Goal: Navigation & Orientation: Find specific page/section

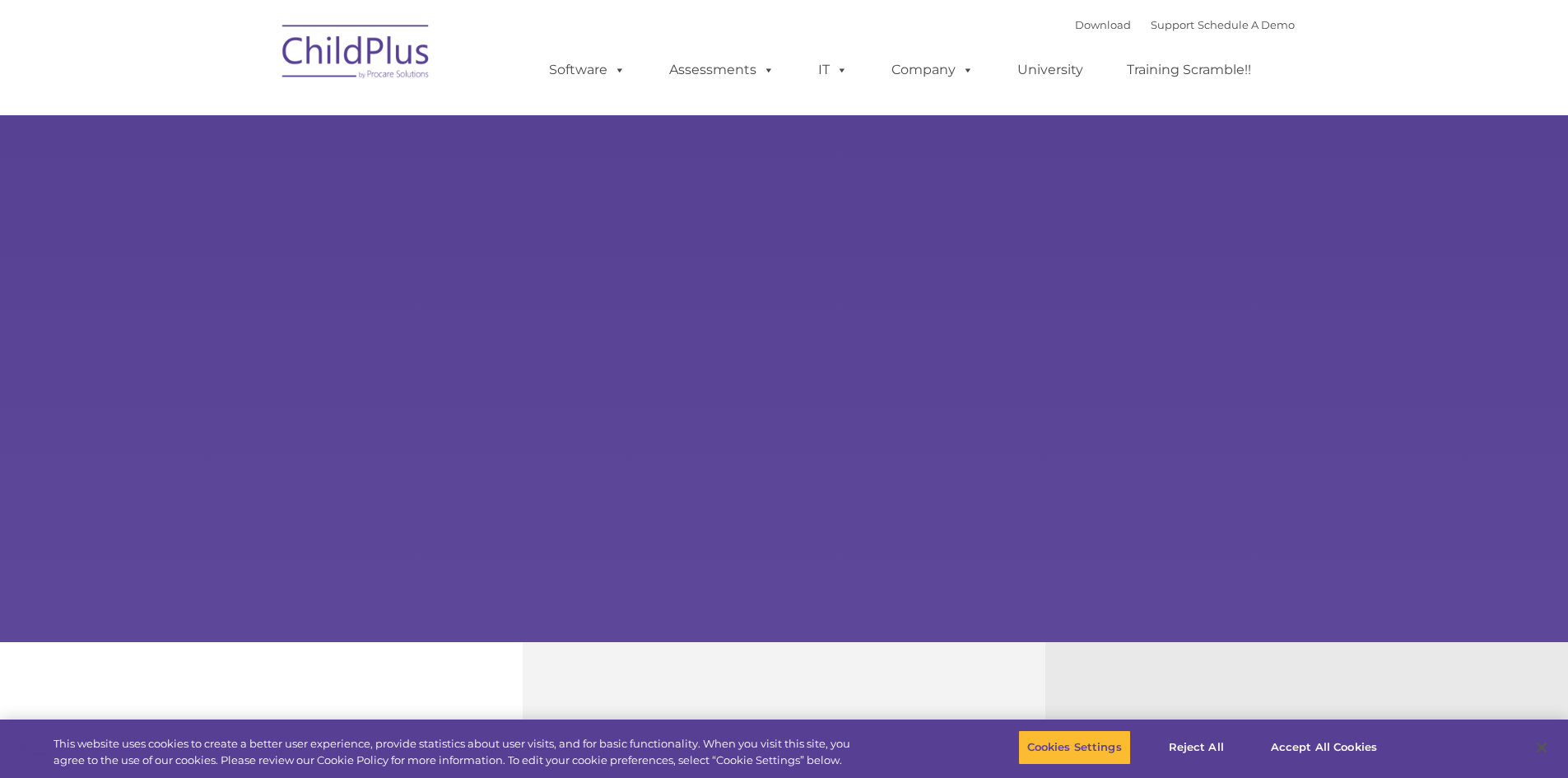
select select "MEDIUM"
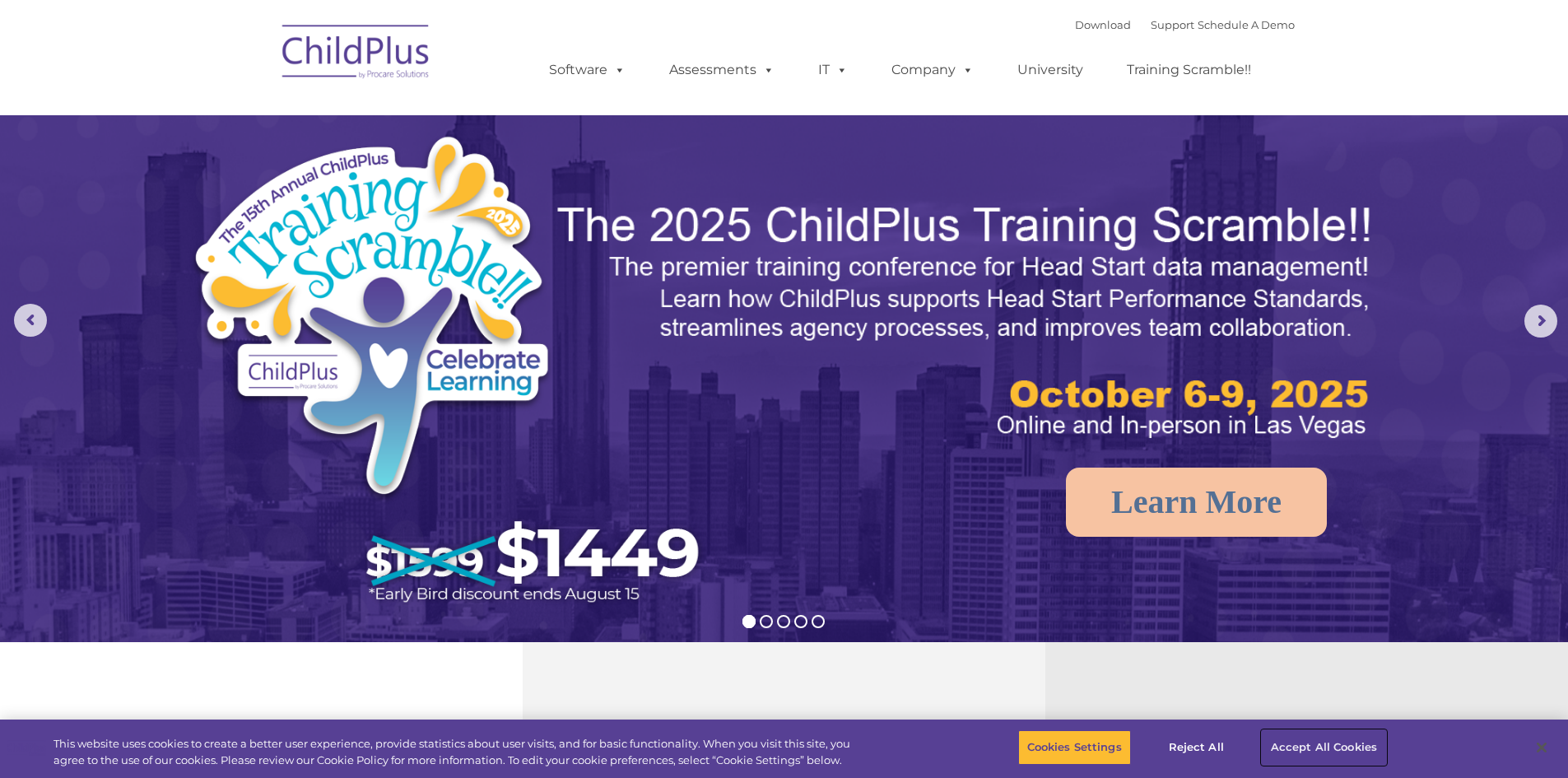
click at [1327, 747] on button "Accept All Cookies" at bounding box center [1324, 747] width 124 height 35
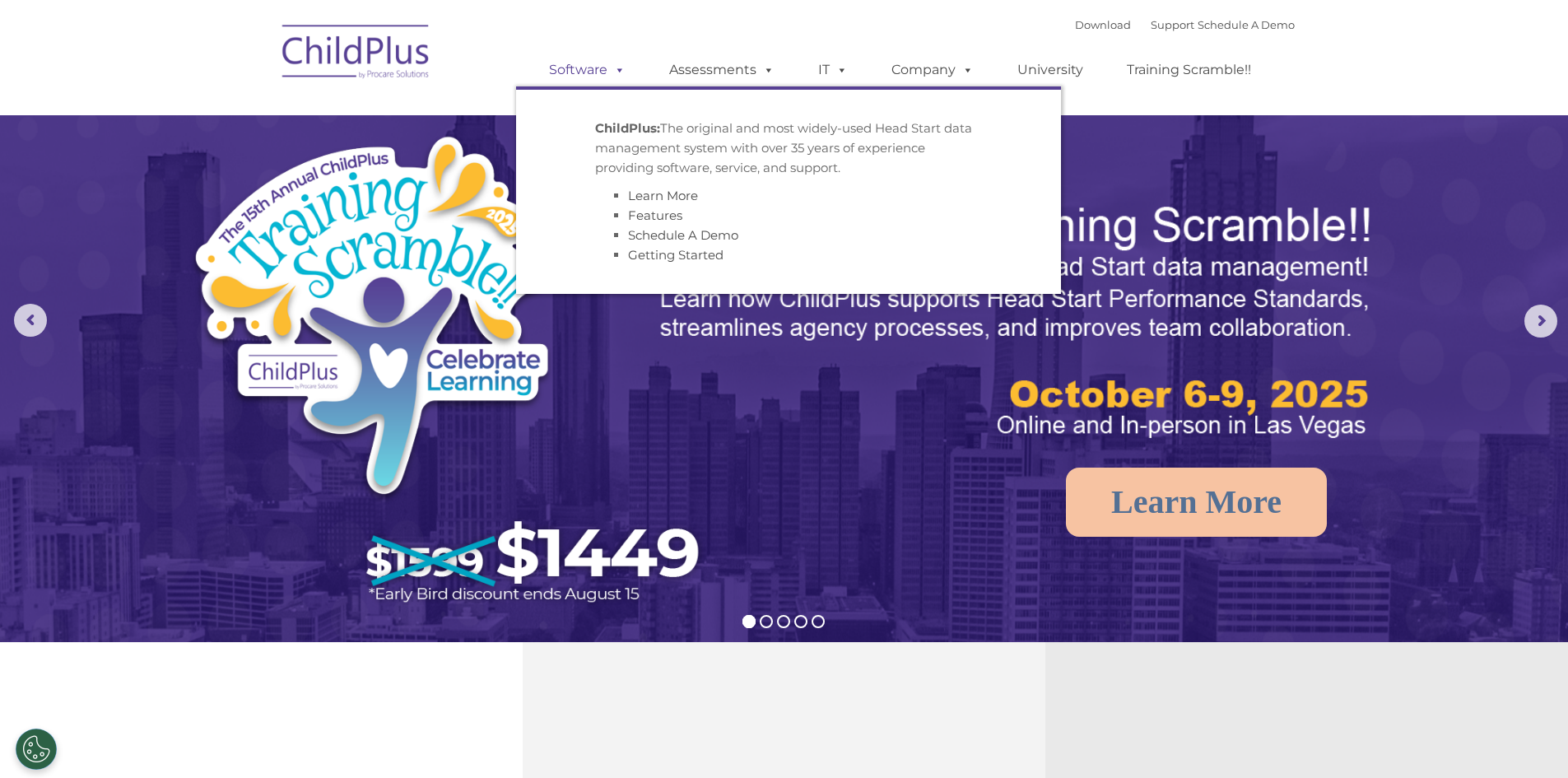
click at [583, 69] on link "Software" at bounding box center [587, 70] width 110 height 33
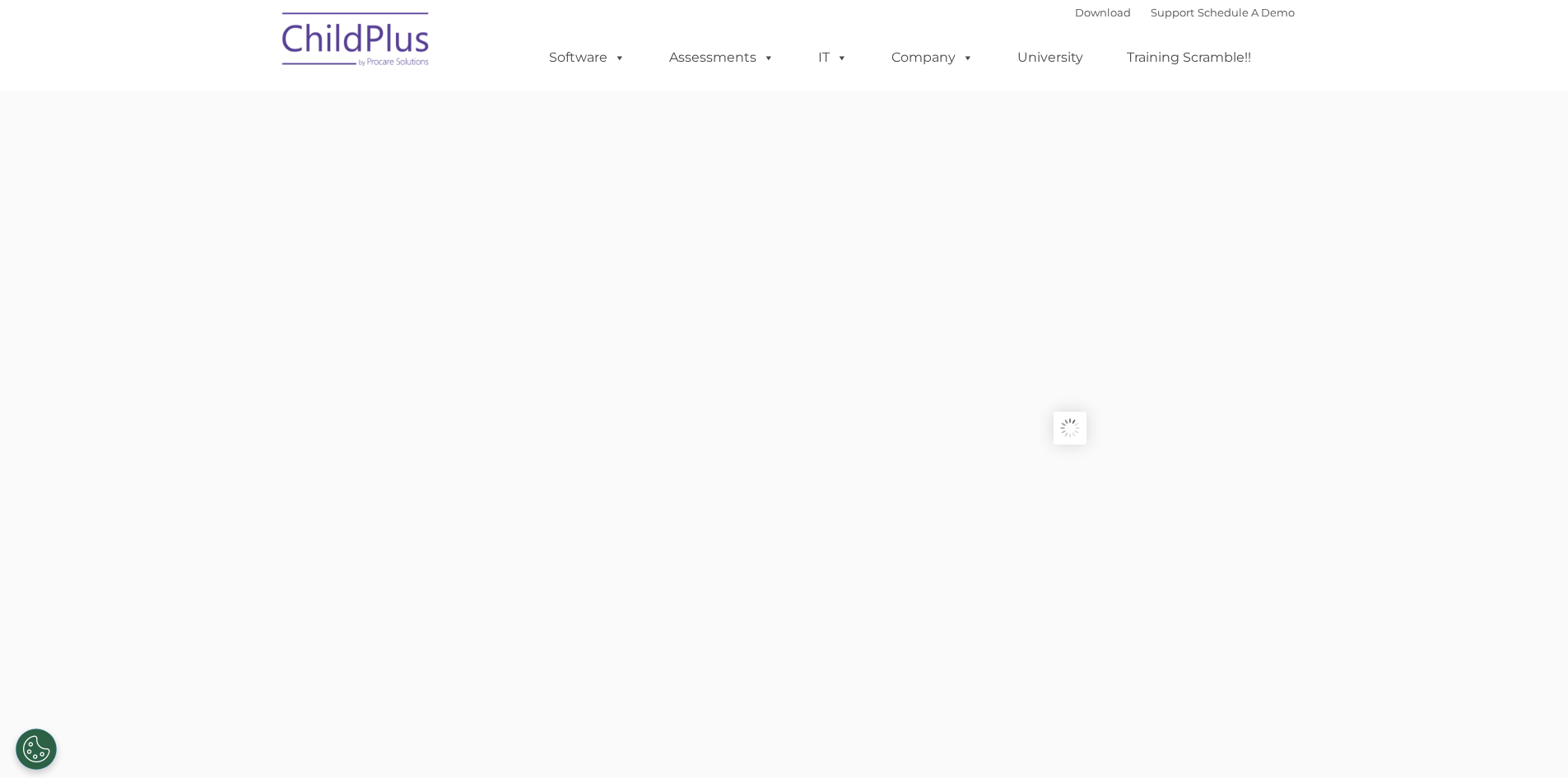
type input ""
